Goal: Find specific page/section: Find specific page/section

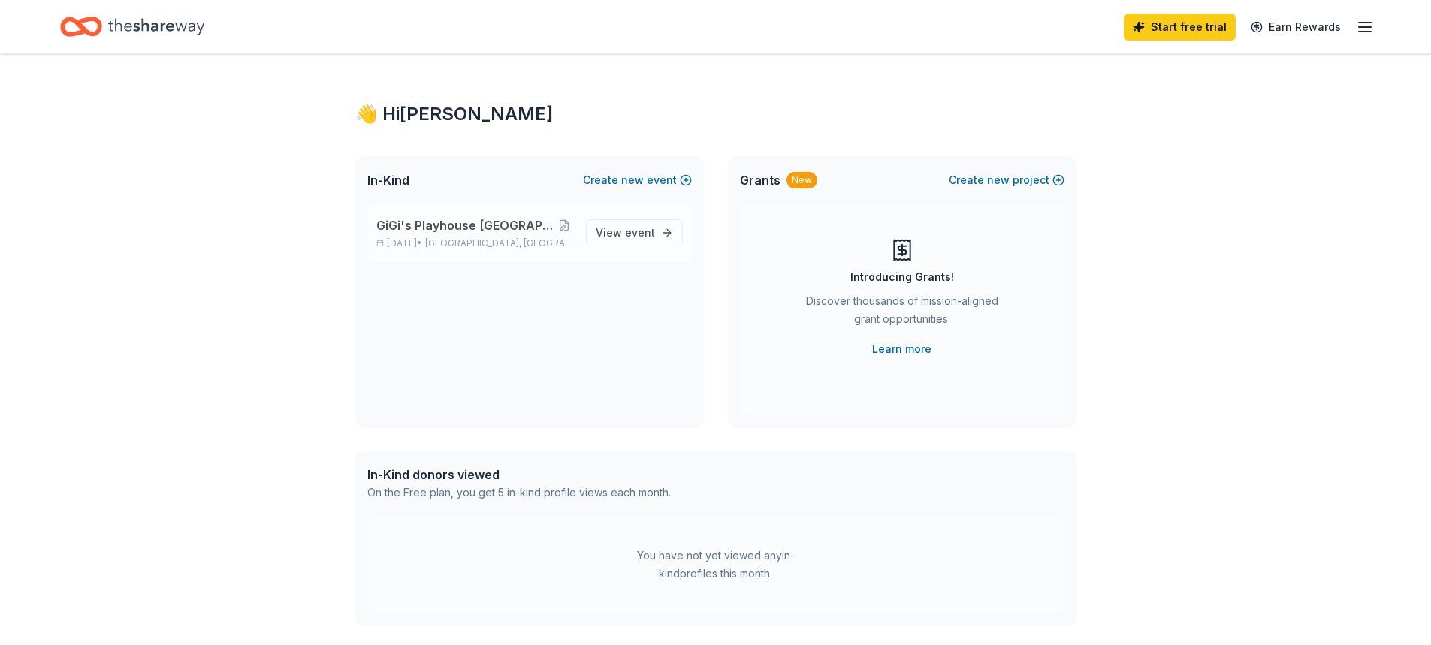
click at [487, 224] on span "GiGi's Playhouse [GEOGRAPHIC_DATA] 2025 Gala" at bounding box center [466, 225] width 180 height 18
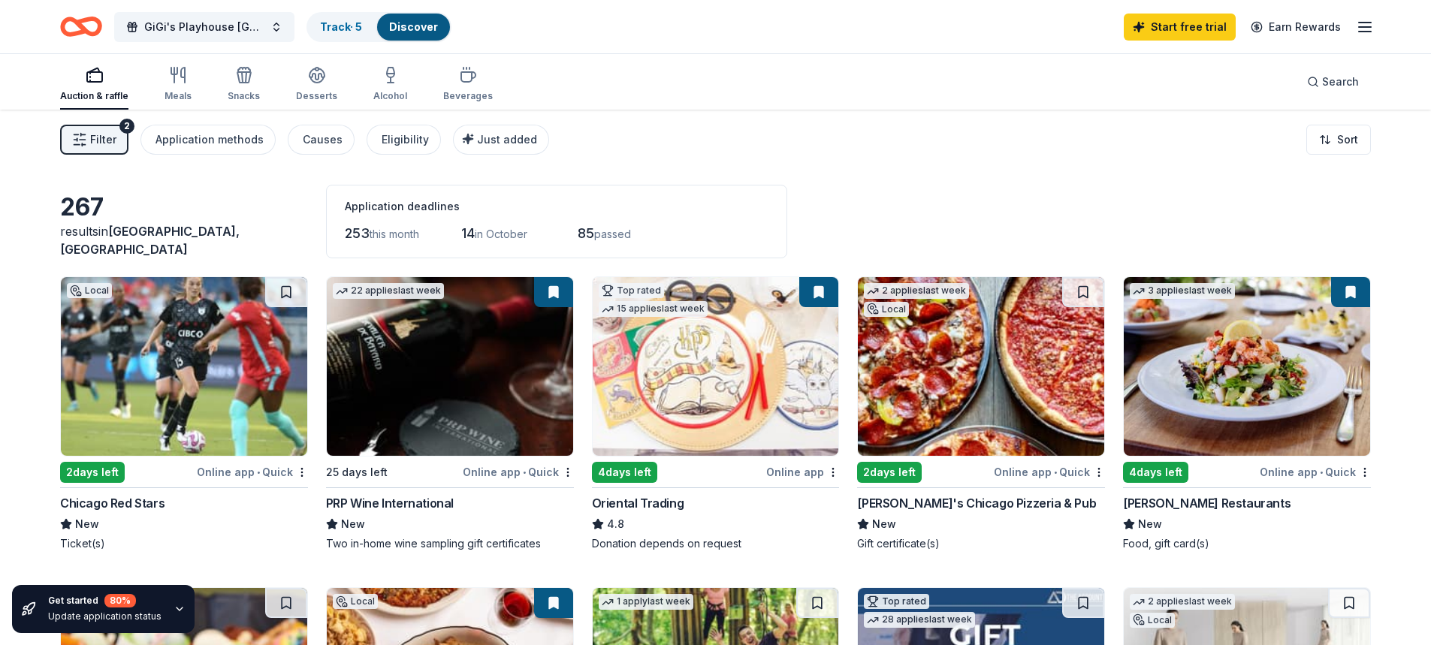
click at [92, 139] on span "Filter" at bounding box center [103, 140] width 26 height 18
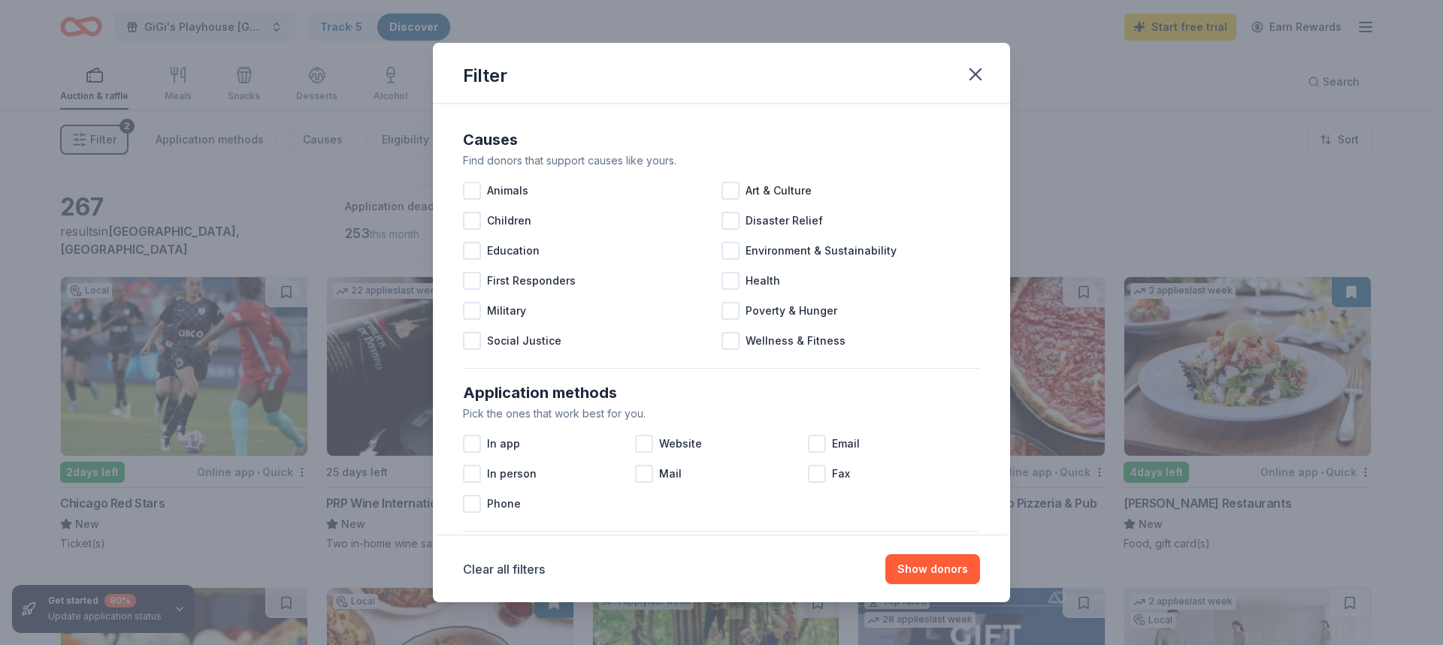
click at [996, 65] on div "Filter" at bounding box center [721, 73] width 577 height 61
click at [983, 91] on div "Filter" at bounding box center [721, 73] width 577 height 61
click at [983, 87] on button "button" at bounding box center [975, 74] width 33 height 33
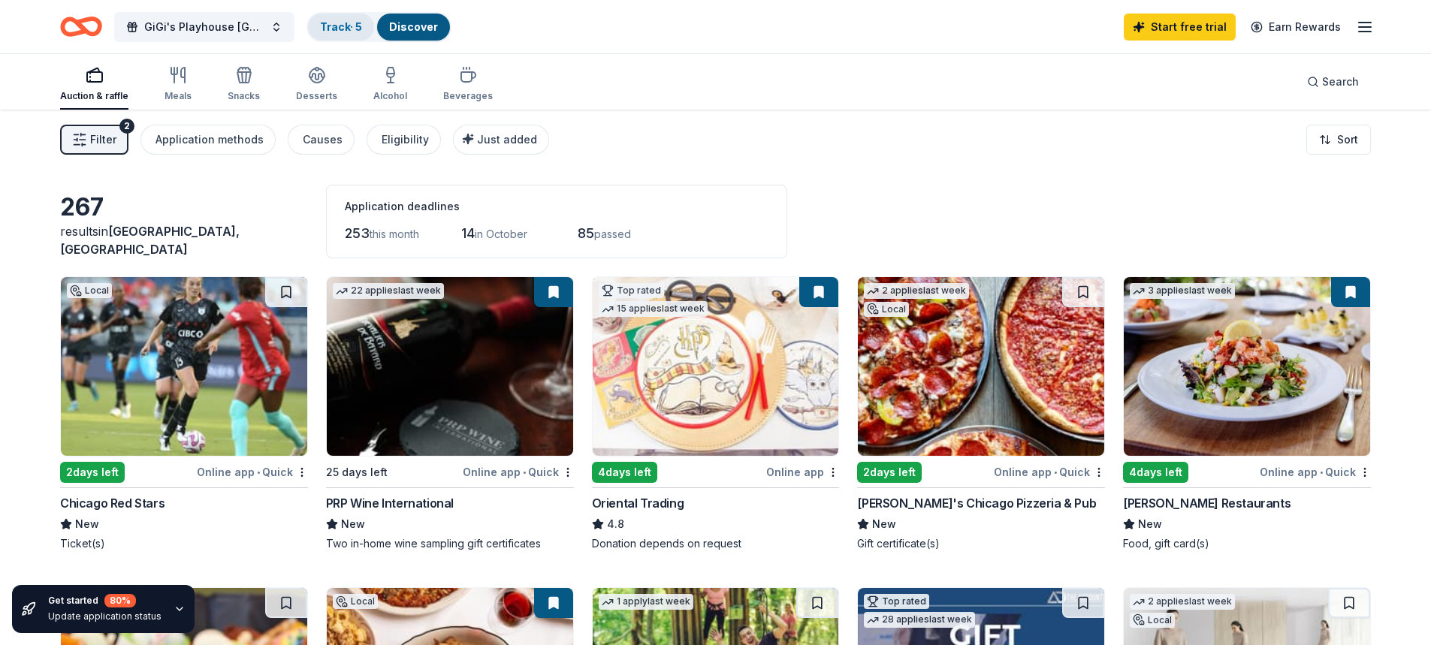
click at [331, 27] on link "Track · 5" at bounding box center [341, 26] width 42 height 13
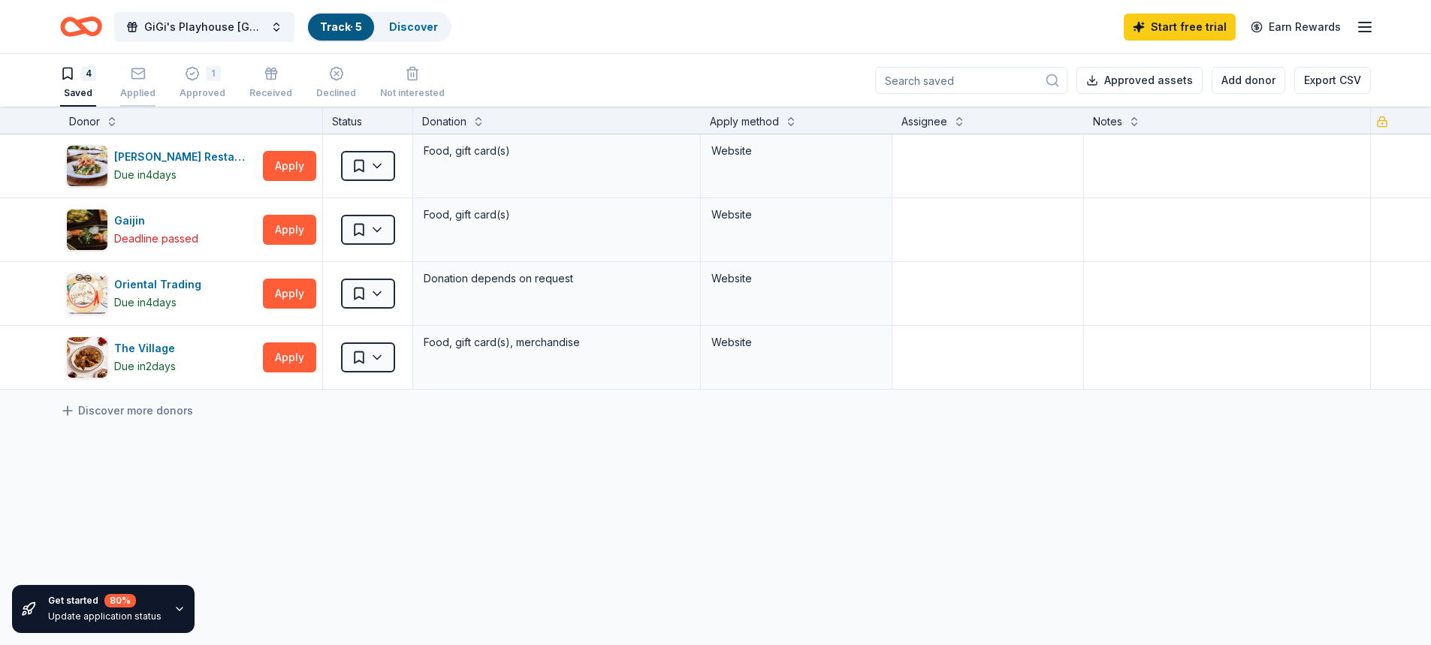
click at [136, 76] on icon "button" at bounding box center [138, 73] width 15 height 15
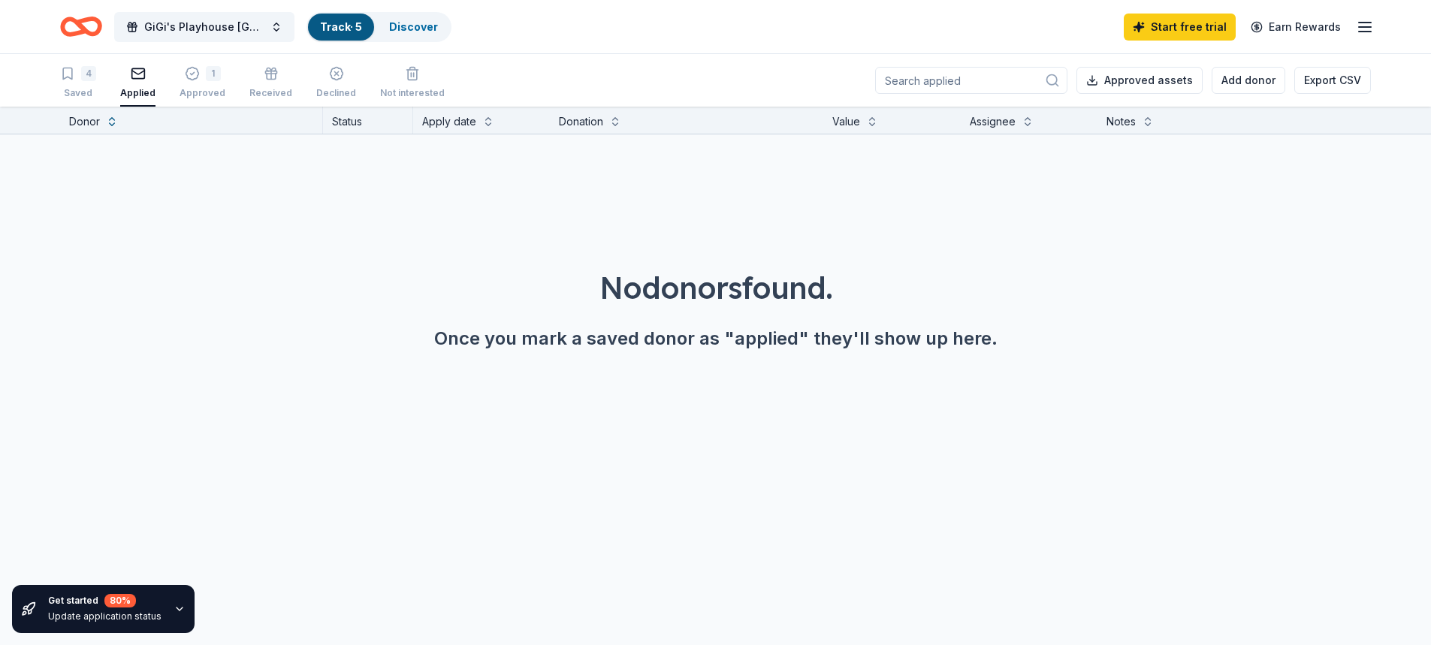
click at [53, 76] on div "4 Saved Applied 1 Approved Received Declined Not interested Approved assets Add…" at bounding box center [715, 80] width 1431 height 53
